Goal: Transaction & Acquisition: Download file/media

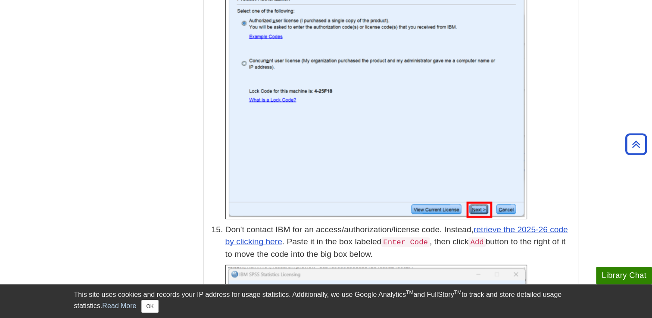
scroll to position [2199, 0]
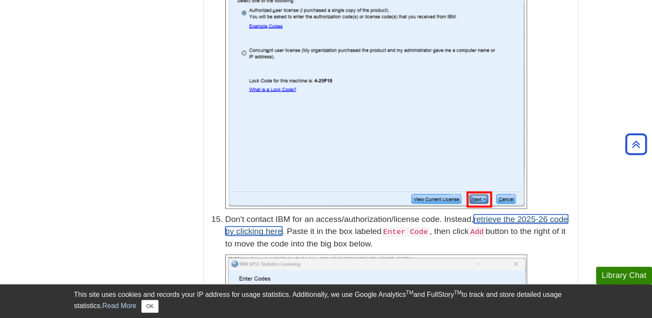
click at [493, 215] on link "retrieve the 2025-26 code by clicking here" at bounding box center [396, 226] width 343 height 22
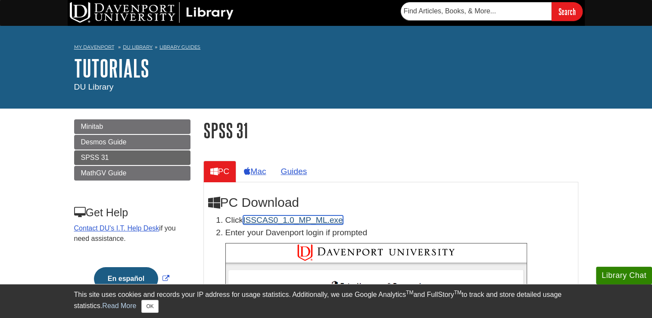
click at [269, 220] on link "ISSCAS0_1.0_MP_ML.exe" at bounding box center [293, 220] width 100 height 9
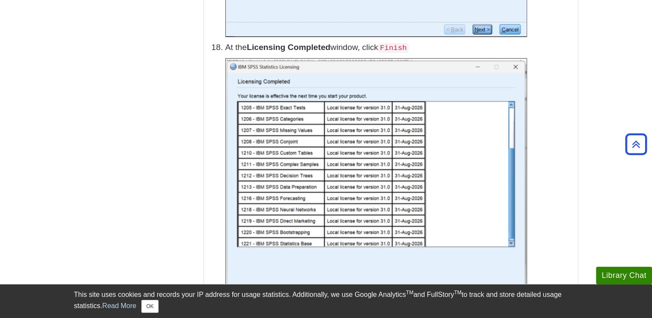
scroll to position [3104, 0]
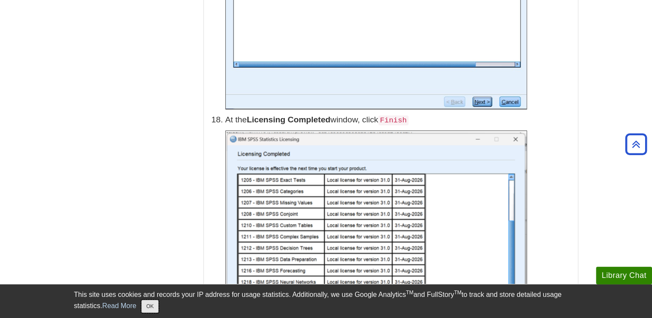
click at [156, 309] on button "OK" at bounding box center [149, 306] width 17 height 13
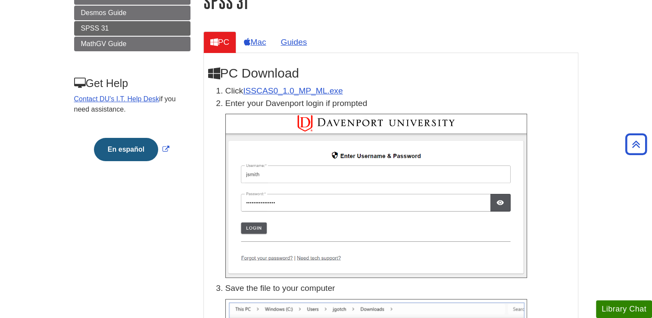
scroll to position [0, 0]
